Goal: Information Seeking & Learning: Understand process/instructions

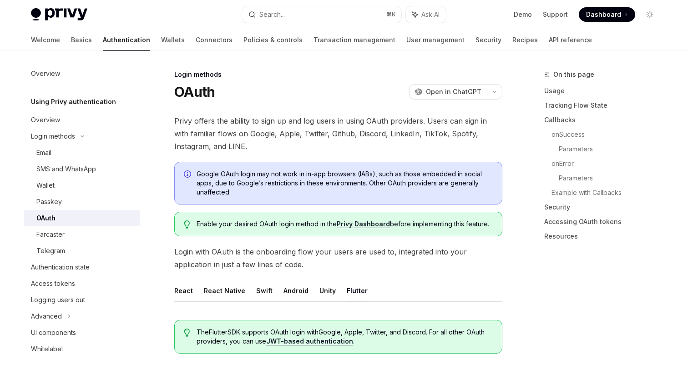
scroll to position [220, 0]
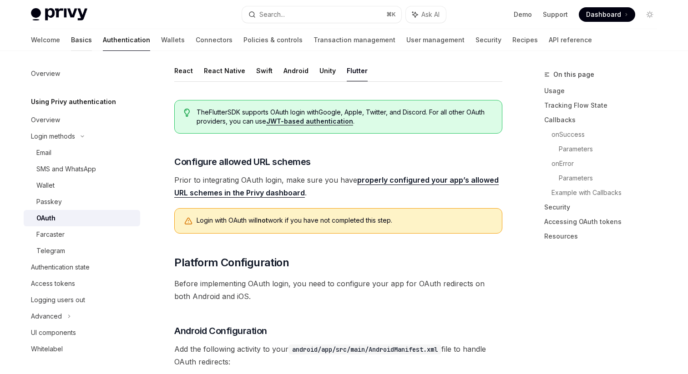
click at [71, 44] on link "Basics" at bounding box center [81, 40] width 21 height 22
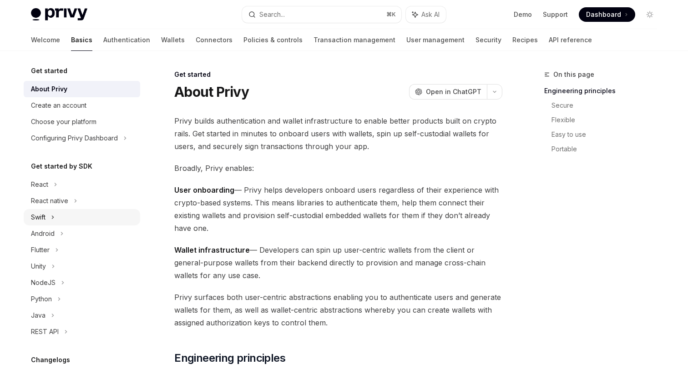
click at [56, 218] on div "Swift" at bounding box center [82, 217] width 116 height 16
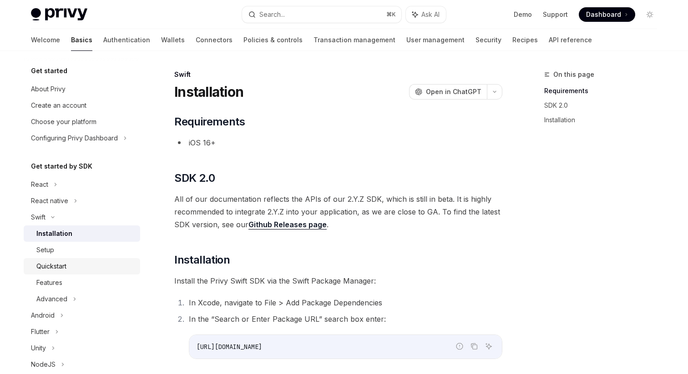
click at [61, 267] on div "Quickstart" at bounding box center [51, 266] width 30 height 11
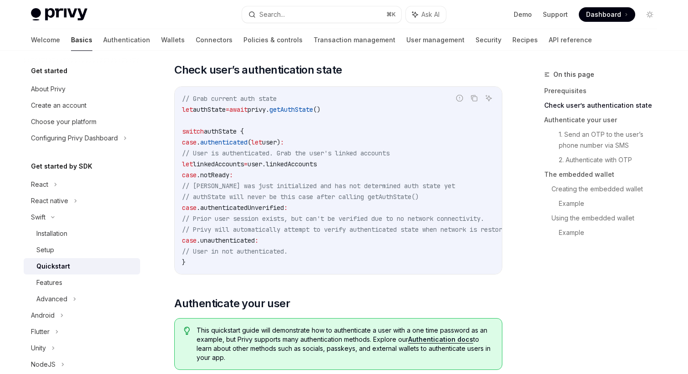
click at [357, 230] on span "// Privy will automatically attempt to verify authenticated state when network …" at bounding box center [347, 230] width 331 height 8
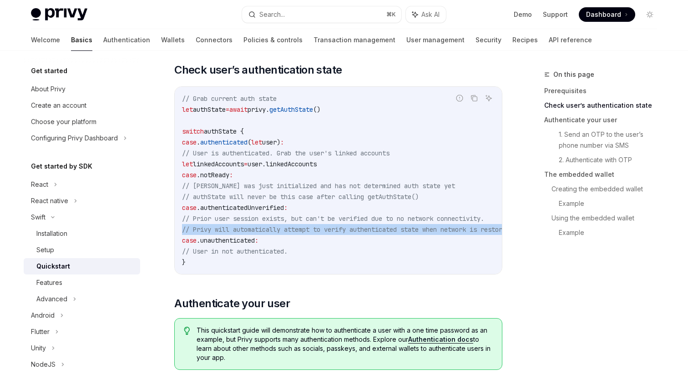
click at [361, 243] on code "// Grab current auth state let authState = await privy. getAuthState () switch …" at bounding box center [358, 180] width 353 height 175
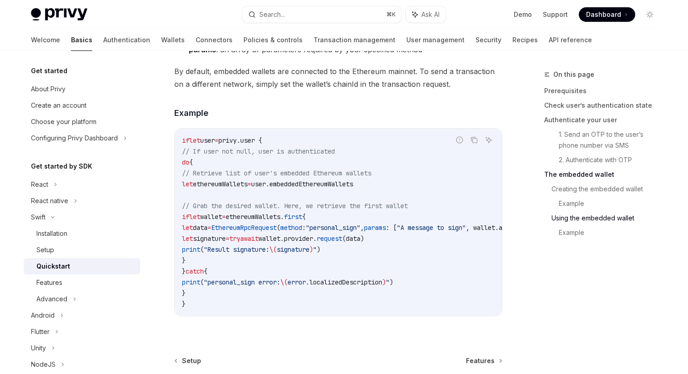
scroll to position [1804, 0]
click at [484, 119] on h4 "​ Example" at bounding box center [338, 114] width 328 height 12
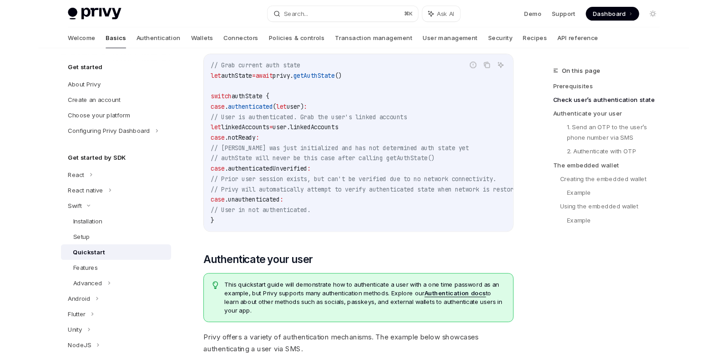
scroll to position [139, 0]
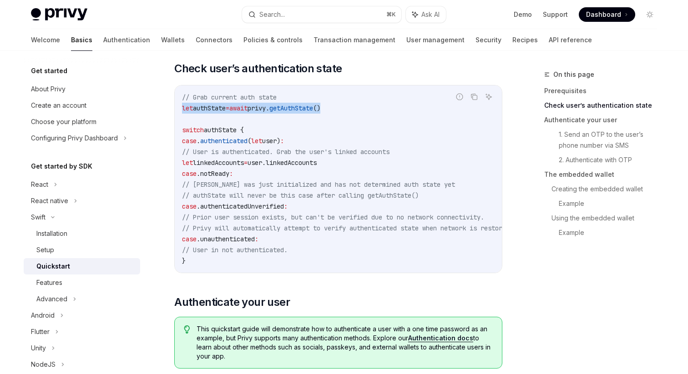
drag, startPoint x: 183, startPoint y: 108, endPoint x: 379, endPoint y: 108, distance: 196.1
click at [379, 108] on code "// Grab current auth state let authState = await privy. getAuthState () switch …" at bounding box center [358, 179] width 353 height 175
copy span "let authState = await privy. getAuthState ()"
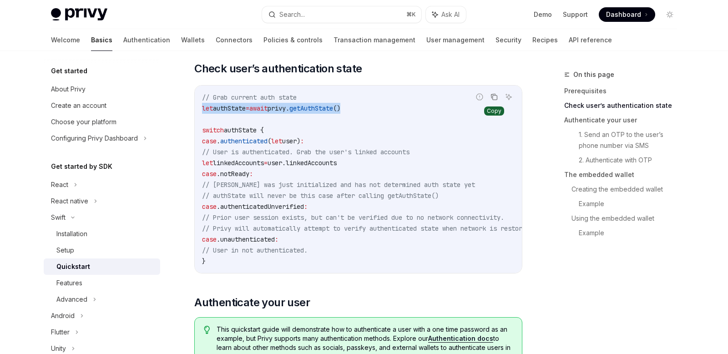
click at [492, 98] on icon "Copy the contents from the code block" at bounding box center [493, 96] width 7 height 7
type textarea "*"
